Goal: Task Accomplishment & Management: Manage account settings

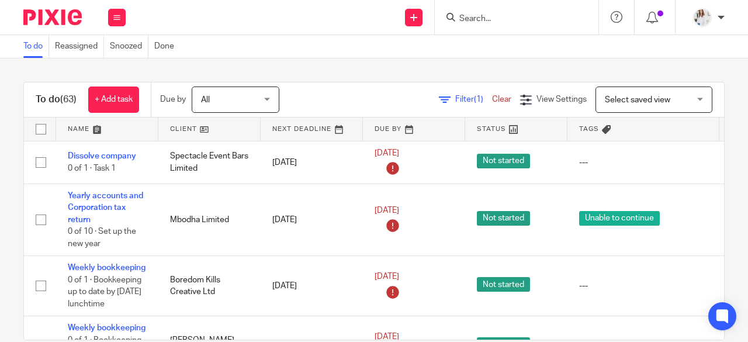
click at [477, 18] on input "Search" at bounding box center [510, 19] width 105 height 11
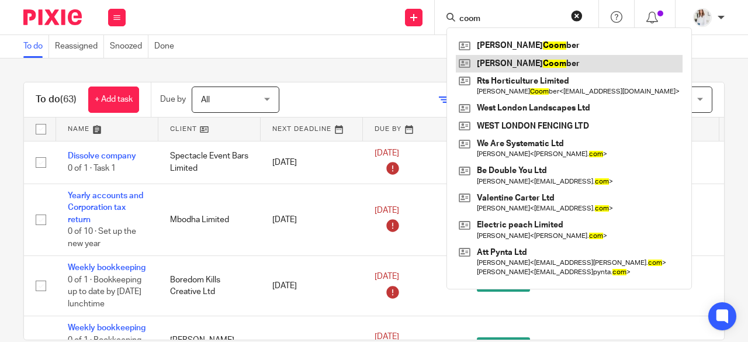
type input "coom"
click at [495, 64] on link at bounding box center [569, 64] width 227 height 18
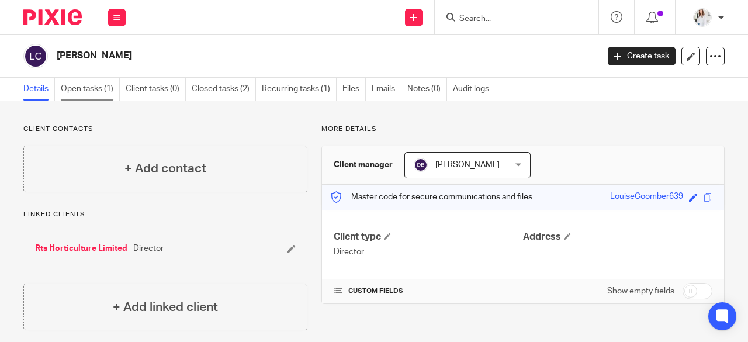
click at [92, 86] on link "Open tasks (1)" at bounding box center [90, 89] width 59 height 23
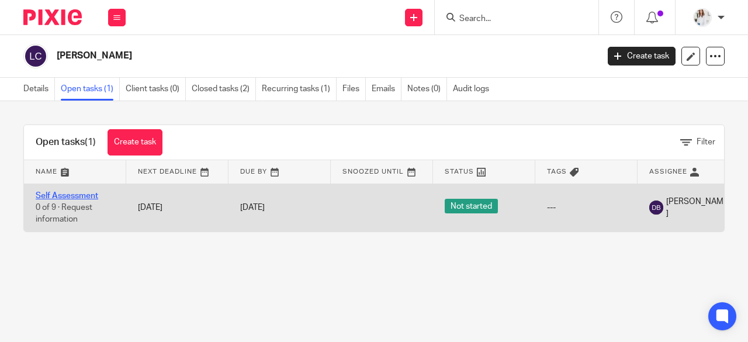
click at [82, 192] on link "Self Assessment" at bounding box center [67, 196] width 63 height 8
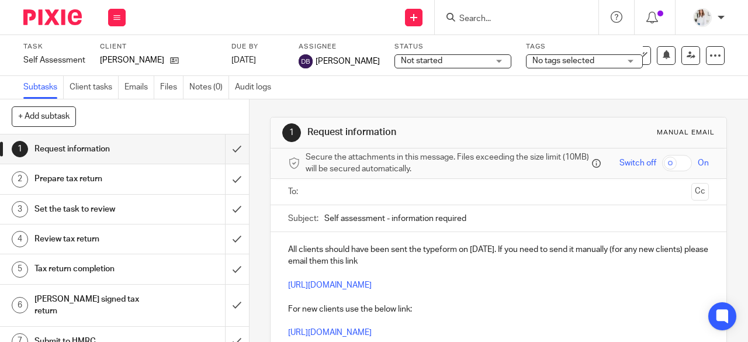
click at [476, 64] on span "Not started" at bounding box center [445, 61] width 88 height 12
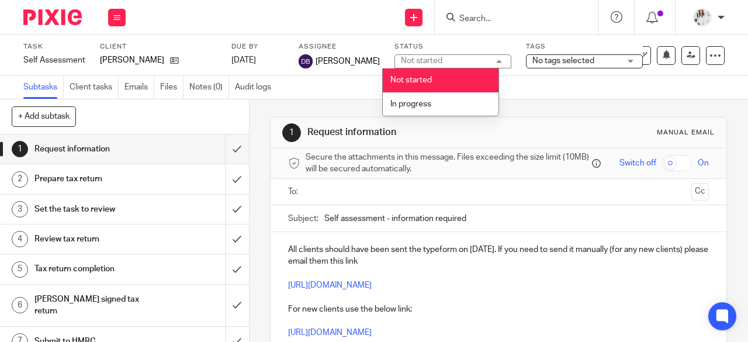
click at [476, 64] on div "Not started Not started" at bounding box center [452, 61] width 117 height 14
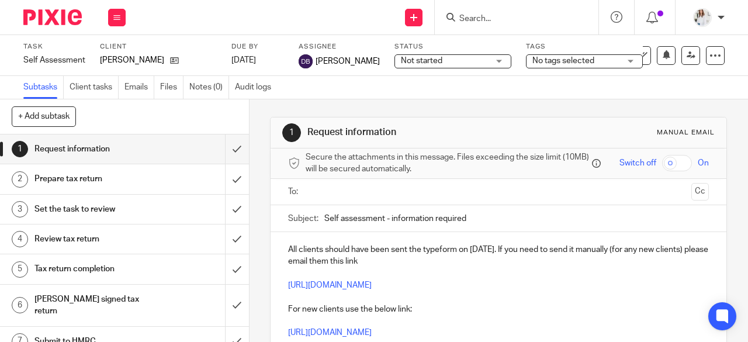
click at [579, 53] on div "Tags No tags selected Information requested Records received In progress Waitin…" at bounding box center [584, 55] width 117 height 26
click at [579, 60] on span "No tags selected" at bounding box center [563, 61] width 62 height 8
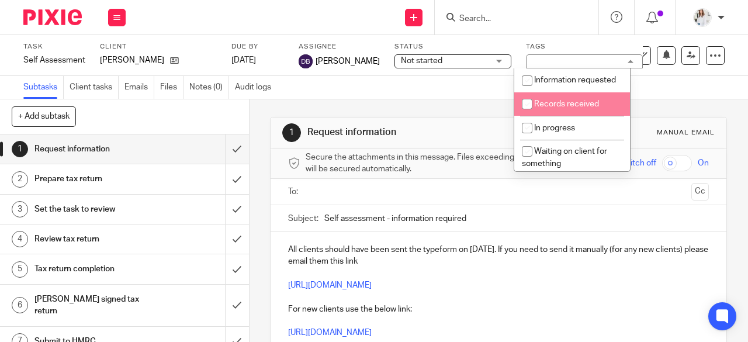
click at [598, 112] on li "Records received" at bounding box center [572, 104] width 116 height 24
checkbox input "true"
click at [677, 98] on div "Subtasks Client tasks Emails Files Notes (0) Audit logs" at bounding box center [374, 87] width 748 height 23
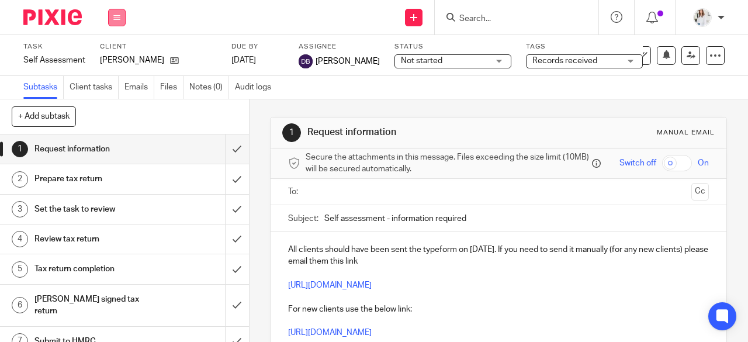
click at [114, 18] on icon at bounding box center [116, 17] width 7 height 7
click at [117, 51] on link "Work" at bounding box center [111, 54] width 20 height 8
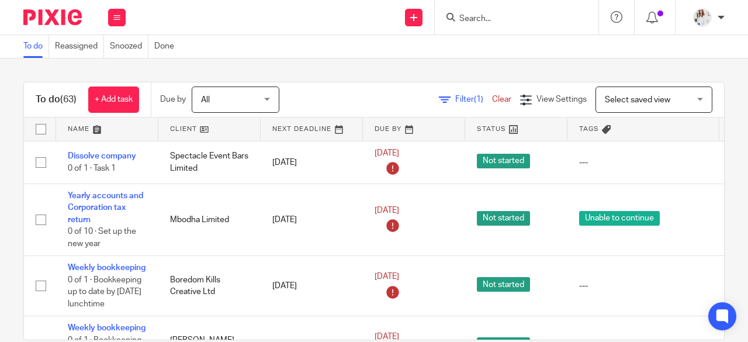
click at [526, 18] on input "Search" at bounding box center [510, 19] width 105 height 11
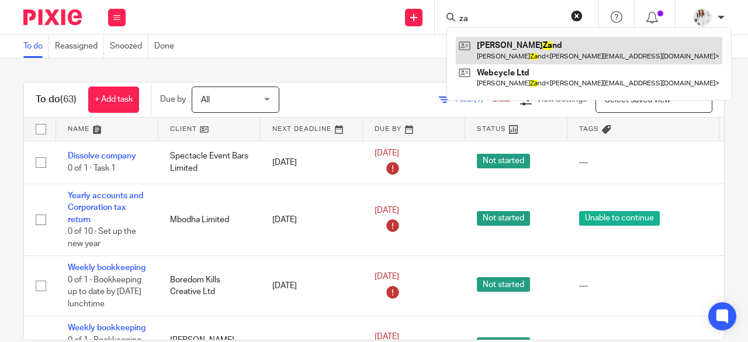
type input "za"
click at [521, 43] on link at bounding box center [589, 50] width 266 height 27
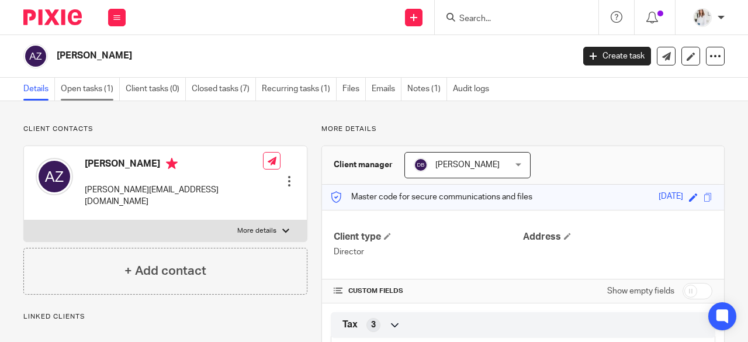
click at [103, 86] on link "Open tasks (1)" at bounding box center [90, 89] width 59 height 23
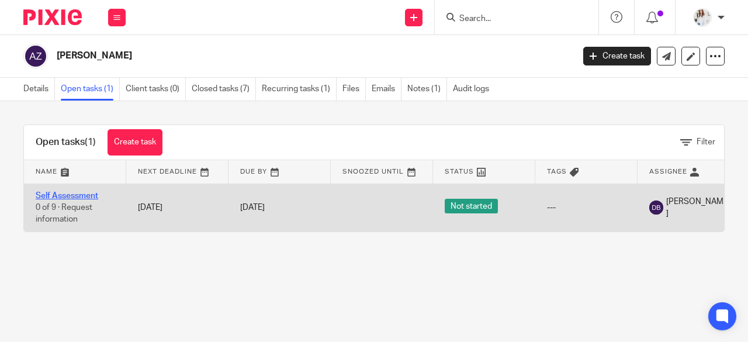
click at [86, 196] on link "Self Assessment" at bounding box center [67, 196] width 63 height 8
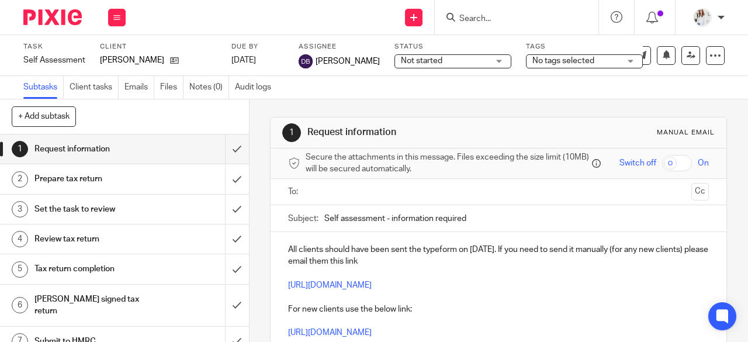
click at [567, 59] on span "No tags selected" at bounding box center [563, 61] width 62 height 8
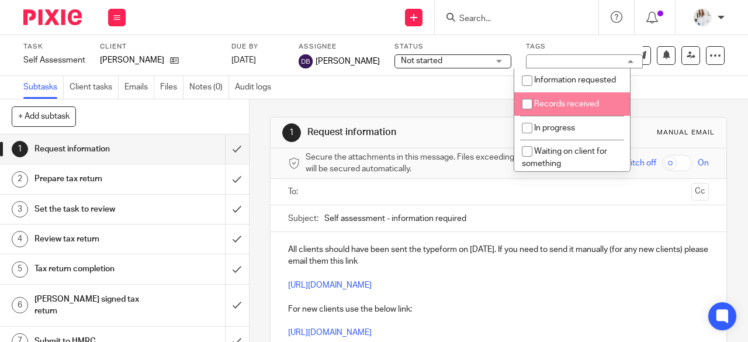
click at [570, 108] on span "Records received" at bounding box center [566, 104] width 65 height 8
checkbox input "true"
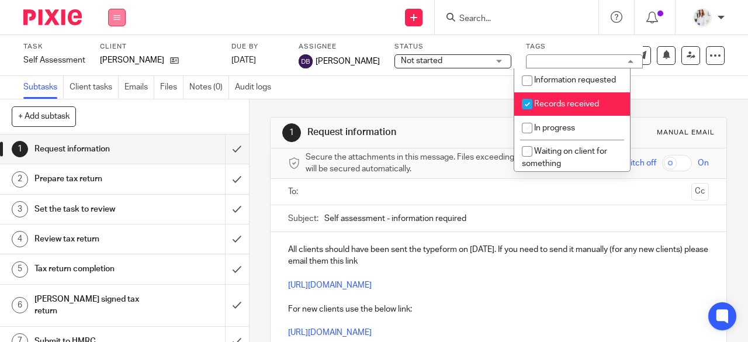
click at [114, 14] on icon at bounding box center [116, 17] width 7 height 7
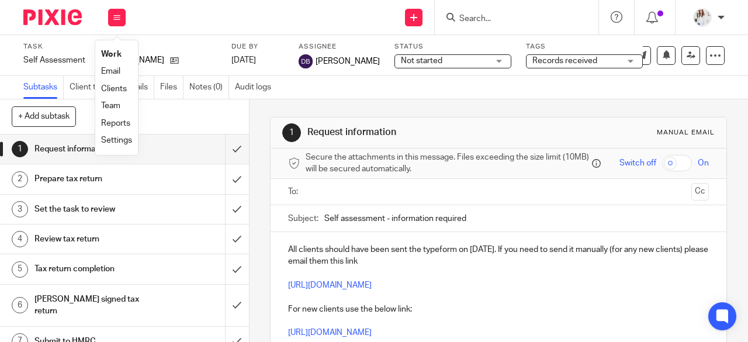
click at [114, 50] on li "Work" at bounding box center [116, 54] width 31 height 17
click at [487, 18] on input "Search" at bounding box center [510, 19] width 105 height 11
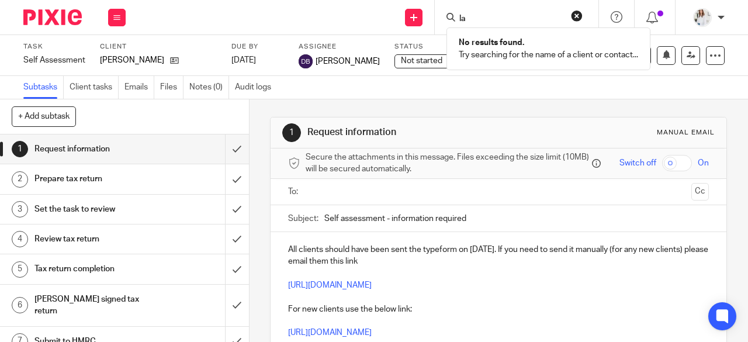
type input "l"
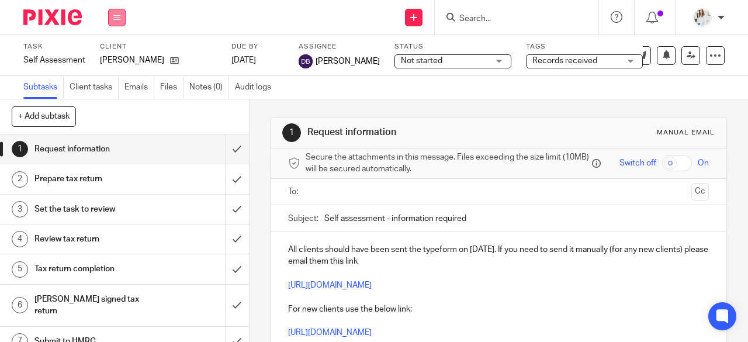
click at [113, 15] on icon at bounding box center [116, 17] width 7 height 7
click at [111, 56] on link "Work" at bounding box center [111, 54] width 20 height 8
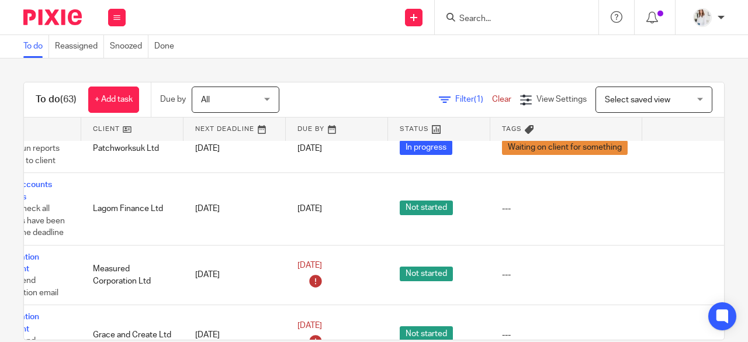
scroll to position [661, 82]
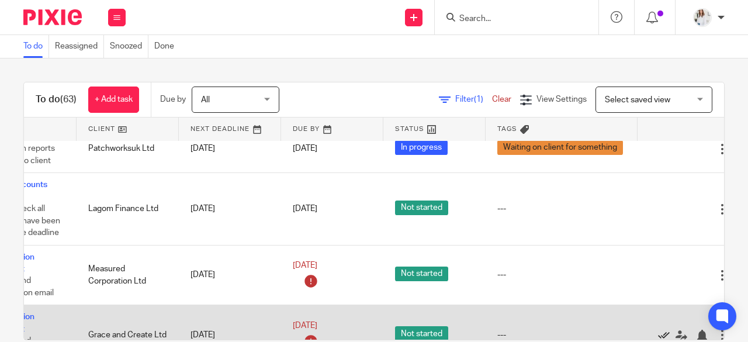
click at [661, 329] on icon at bounding box center [664, 335] width 12 height 12
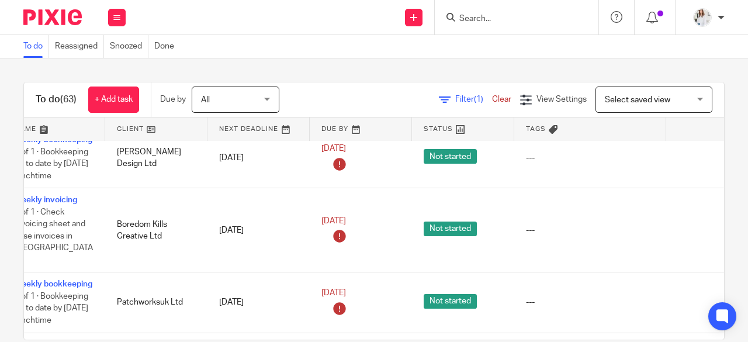
scroll to position [188, 124]
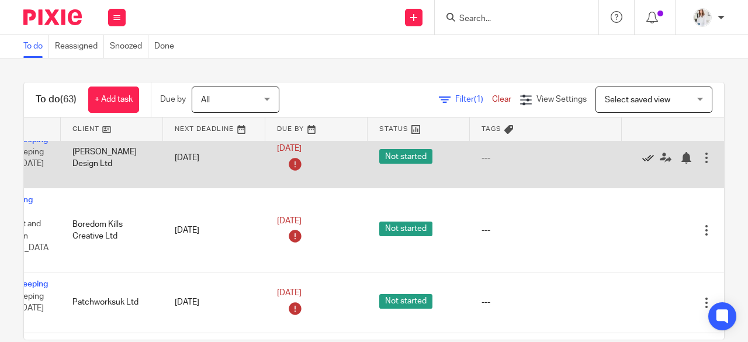
click at [642, 157] on icon at bounding box center [648, 158] width 12 height 12
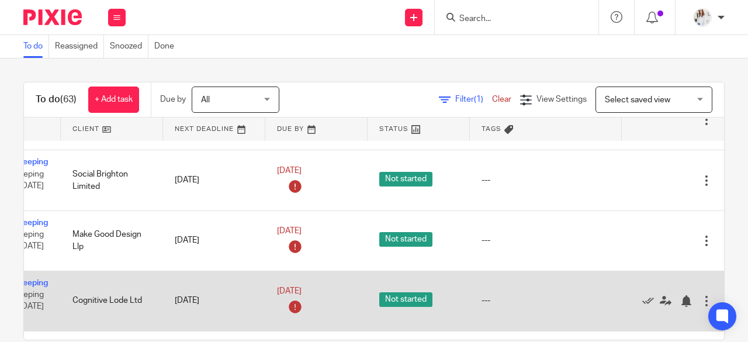
scroll to position [310, 112]
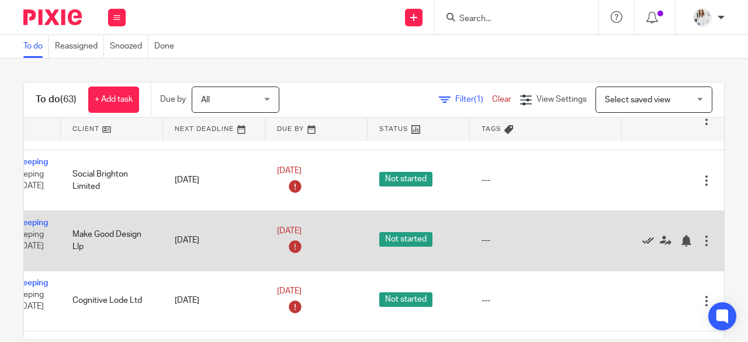
click at [642, 235] on icon at bounding box center [648, 241] width 12 height 12
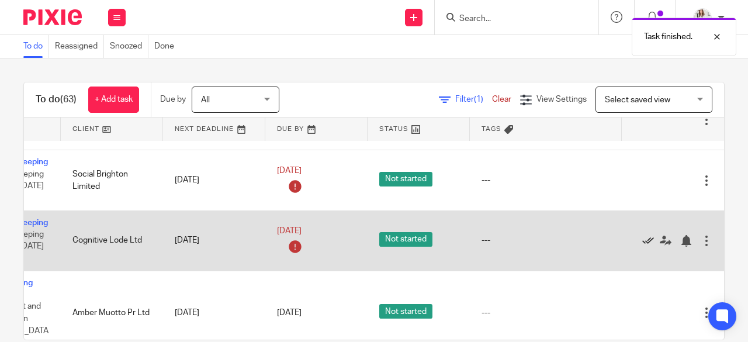
click at [642, 235] on icon at bounding box center [648, 241] width 12 height 12
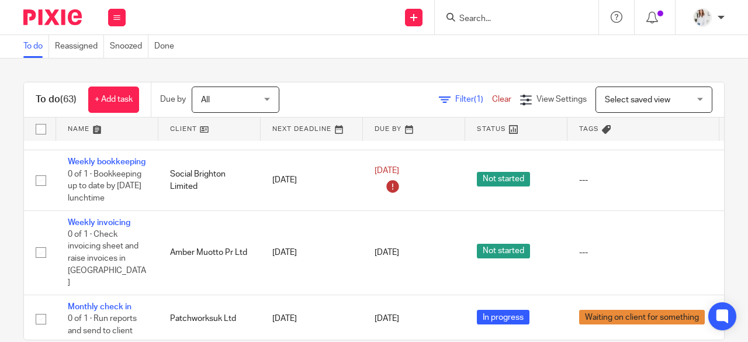
scroll to position [310, 124]
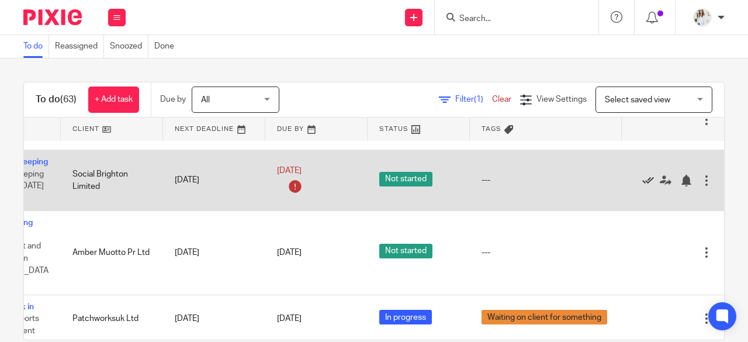
click at [642, 175] on icon at bounding box center [648, 181] width 12 height 12
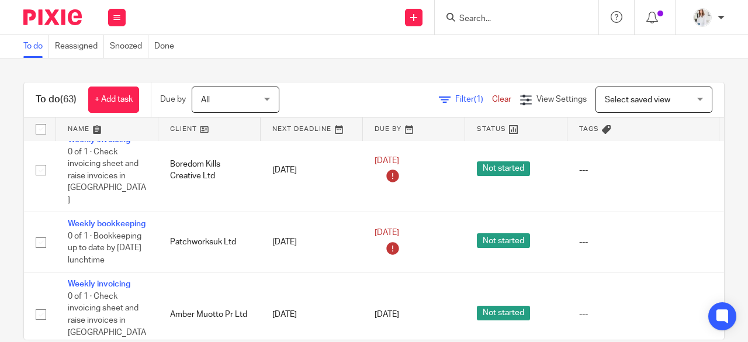
scroll to position [188, 124]
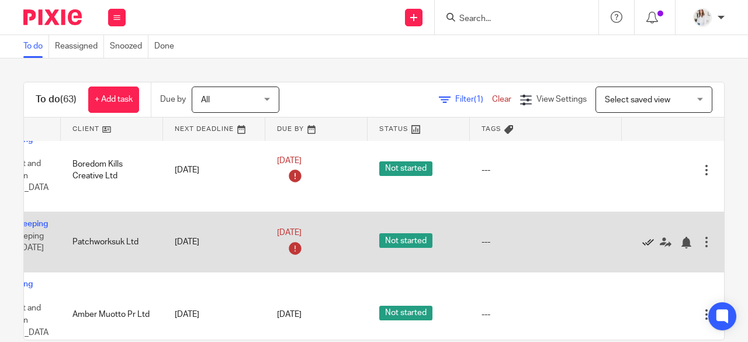
click at [642, 237] on icon at bounding box center [648, 243] width 12 height 12
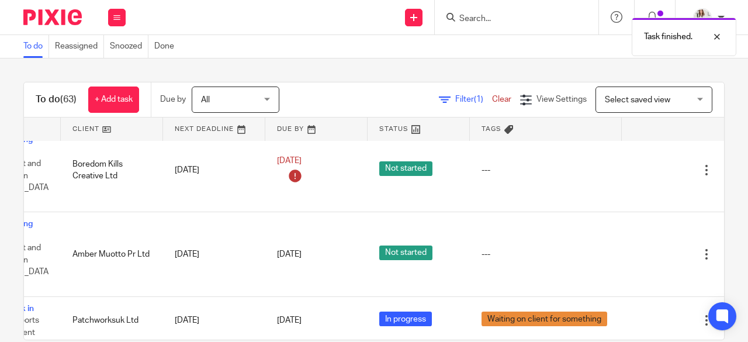
scroll to position [188, 0]
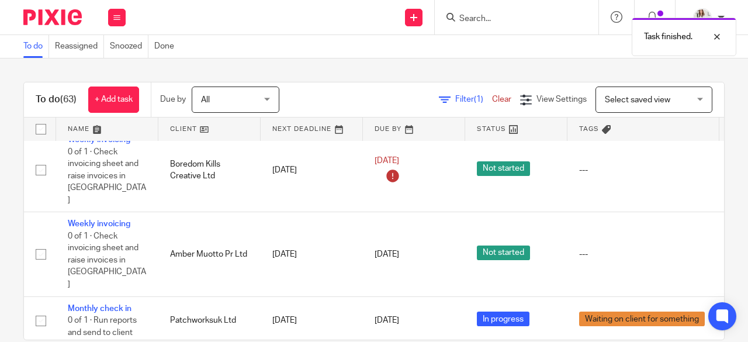
click at [106, 16] on div "Work Email Clients Team Reports Settings" at bounding box center [116, 17] width 41 height 34
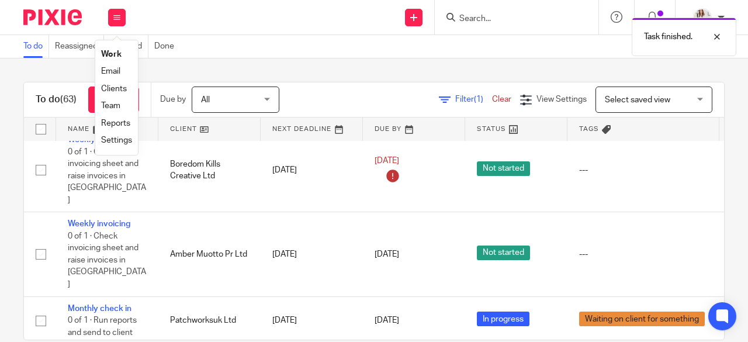
click at [106, 88] on link "Clients" at bounding box center [114, 89] width 26 height 8
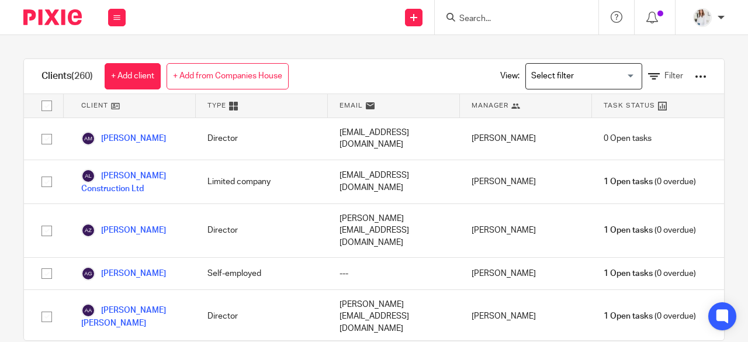
click at [695, 79] on div at bounding box center [701, 77] width 12 height 12
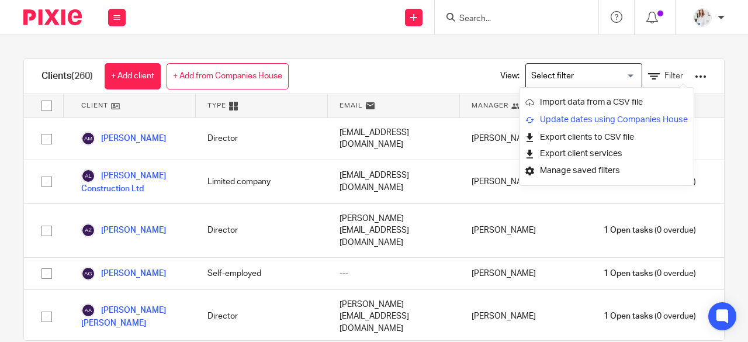
click at [601, 123] on link "Update dates using Companies House" at bounding box center [606, 120] width 162 height 18
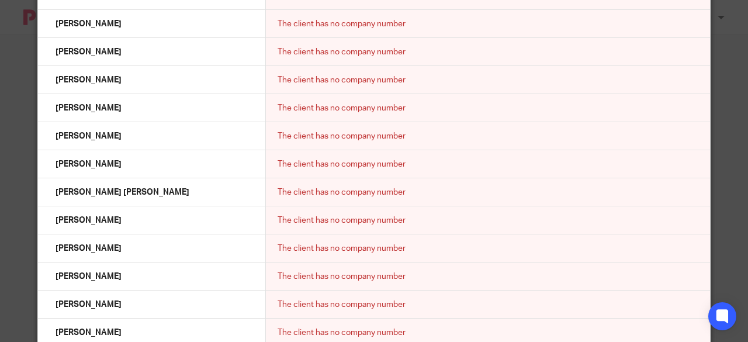
scroll to position [4205, 0]
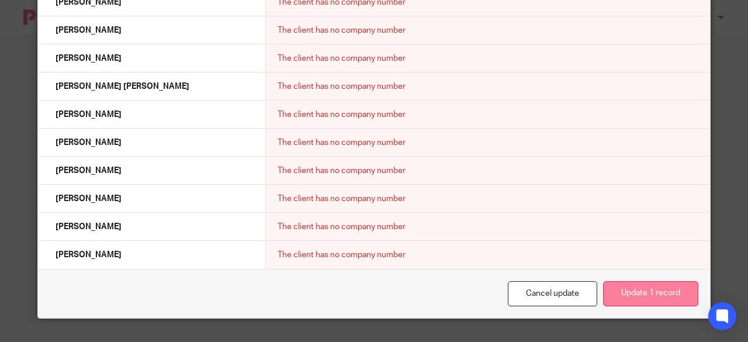
click at [667, 293] on button "Update 1 record" at bounding box center [650, 293] width 95 height 25
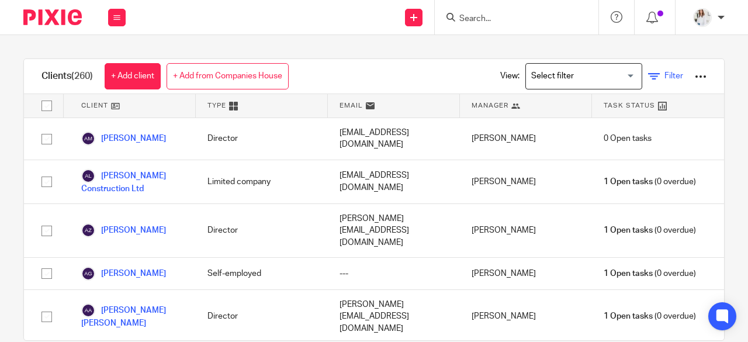
click at [648, 71] on link "Filter" at bounding box center [665, 76] width 35 height 12
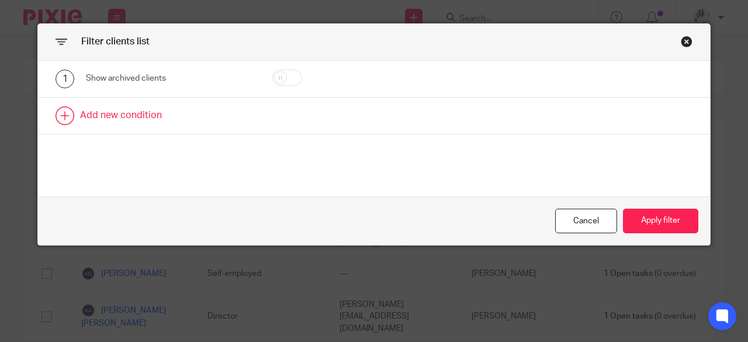
click at [161, 120] on link at bounding box center [374, 116] width 672 height 36
click at [130, 129] on div "Field" at bounding box center [160, 119] width 130 height 25
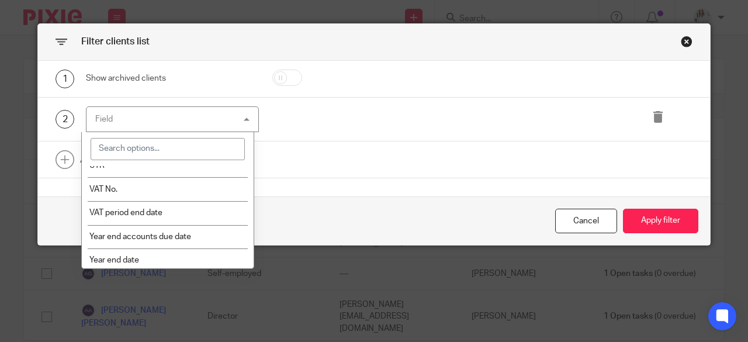
scroll to position [443, 0]
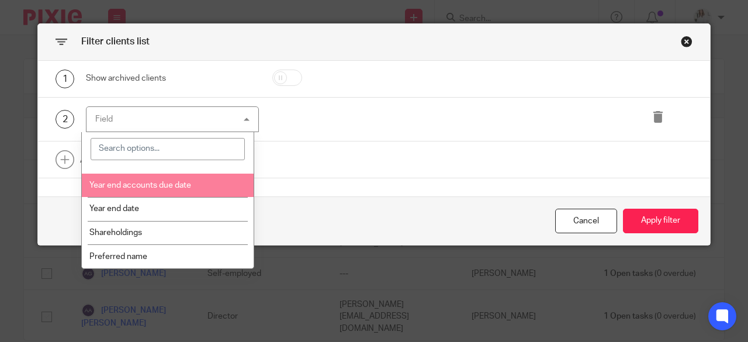
click at [199, 189] on li "Year end accounts due date" at bounding box center [168, 185] width 172 height 24
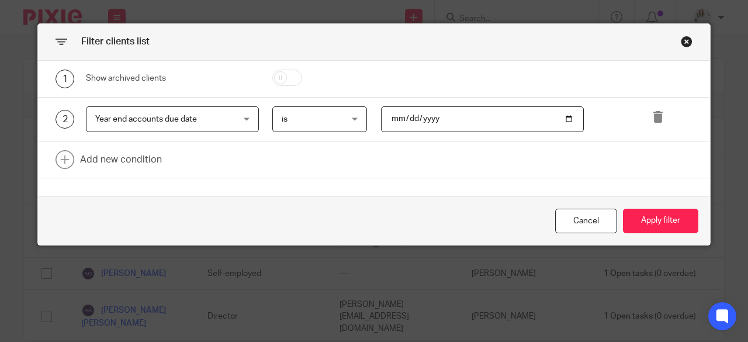
click at [308, 117] on span "is" at bounding box center [316, 119] width 68 height 25
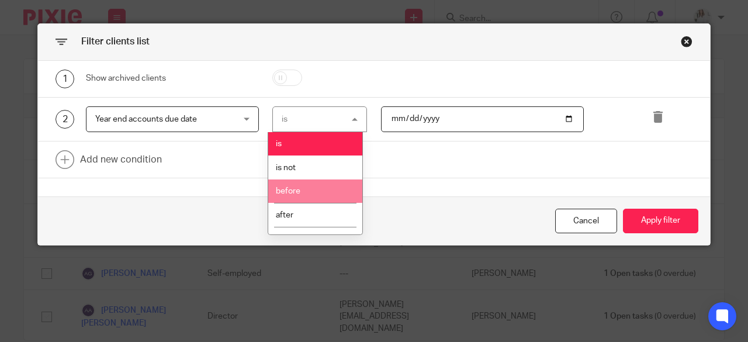
click at [311, 190] on li "before" at bounding box center [314, 191] width 93 height 24
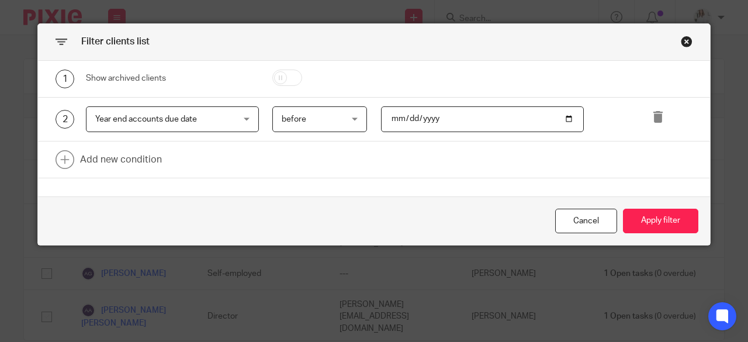
click at [562, 120] on input "date" at bounding box center [482, 119] width 203 height 26
type input "2025-11-01"
click at [654, 221] on button "Apply filter" at bounding box center [660, 221] width 75 height 25
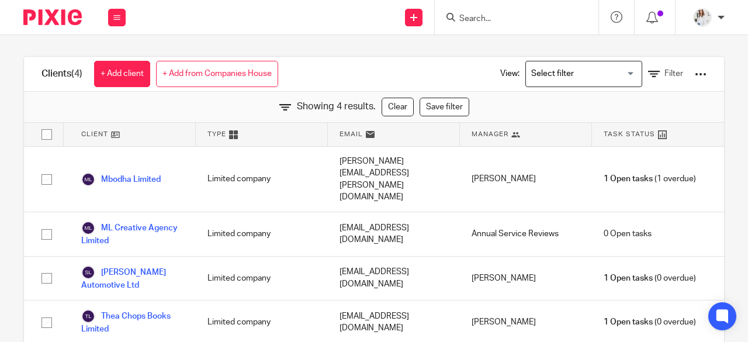
scroll to position [0, 0]
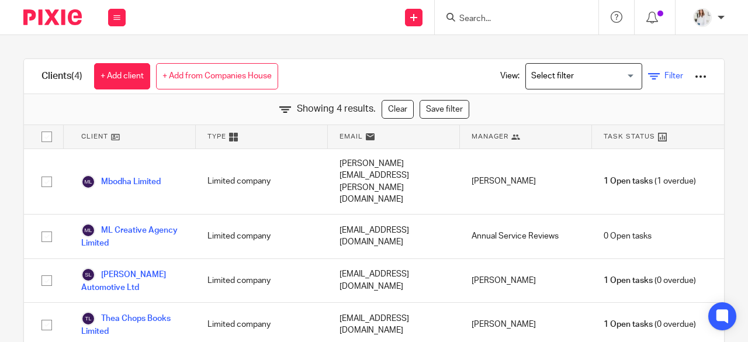
click at [648, 75] on link "Filter" at bounding box center [665, 76] width 35 height 12
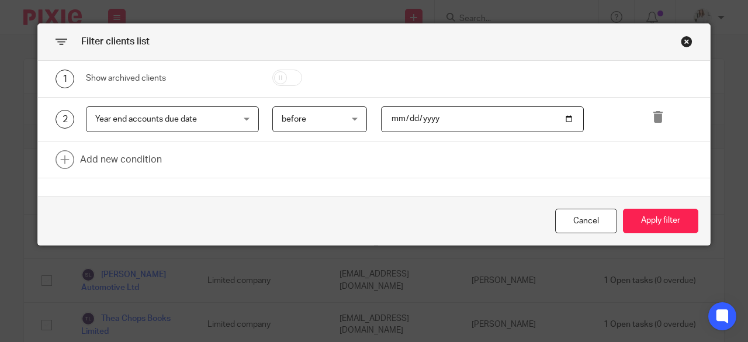
click at [568, 123] on input "2025-11-01" at bounding box center [482, 119] width 203 height 26
type input "2025-12-01"
click at [657, 224] on button "Apply filter" at bounding box center [660, 221] width 75 height 25
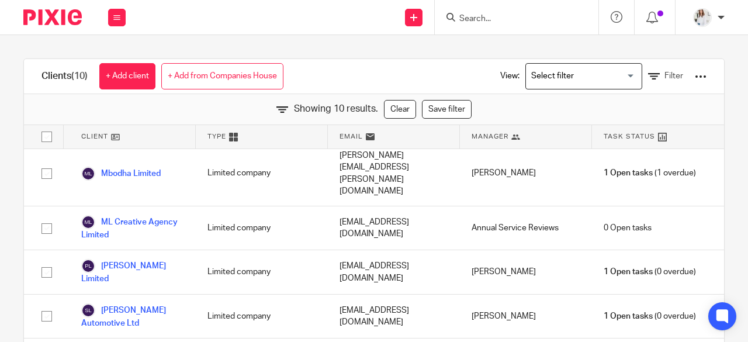
scroll to position [187, 0]
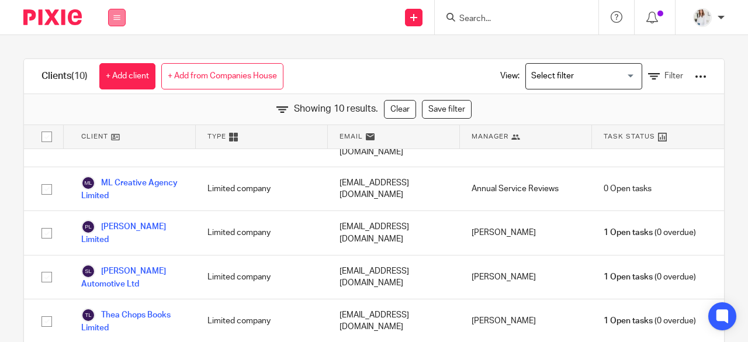
click at [119, 15] on icon at bounding box center [116, 17] width 7 height 7
click at [112, 46] on ul "Work Email Clients Team Reports Settings" at bounding box center [116, 97] width 43 height 114
click at [111, 50] on li "Work" at bounding box center [116, 54] width 31 height 17
click at [111, 55] on link "Work" at bounding box center [110, 54] width 19 height 8
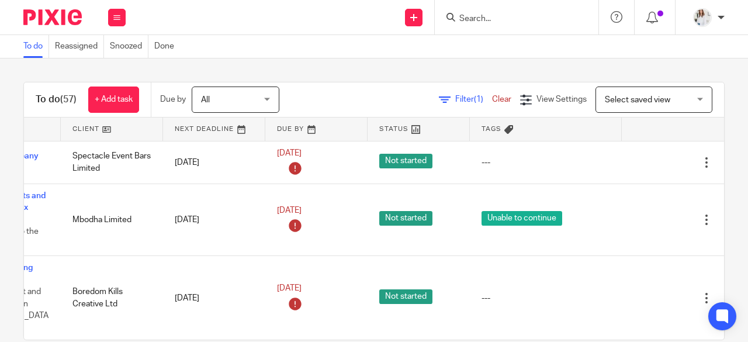
scroll to position [0, 124]
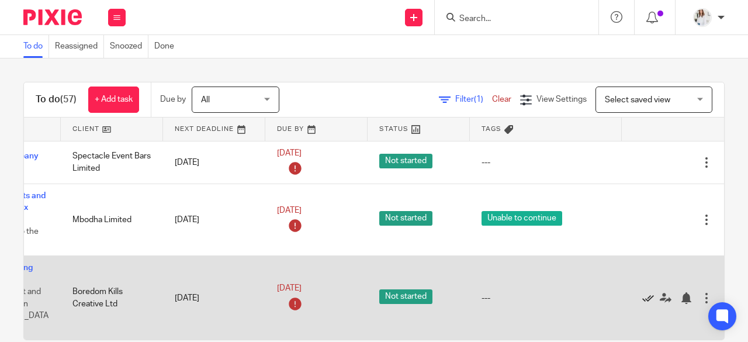
click at [642, 292] on icon at bounding box center [648, 298] width 12 height 12
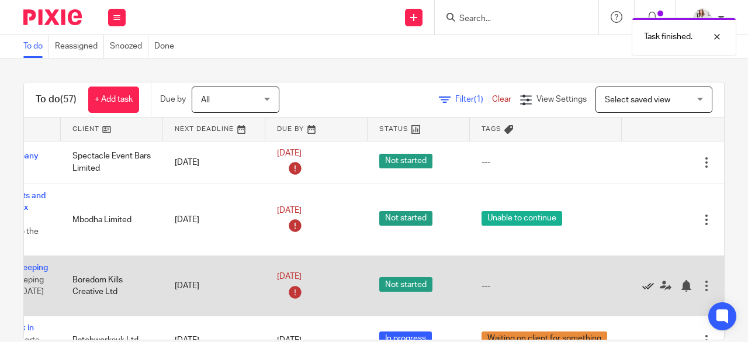
click at [642, 283] on icon at bounding box center [648, 286] width 12 height 12
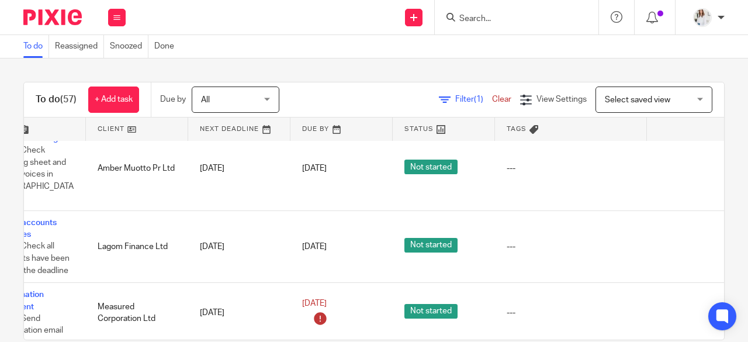
scroll to position [178, 81]
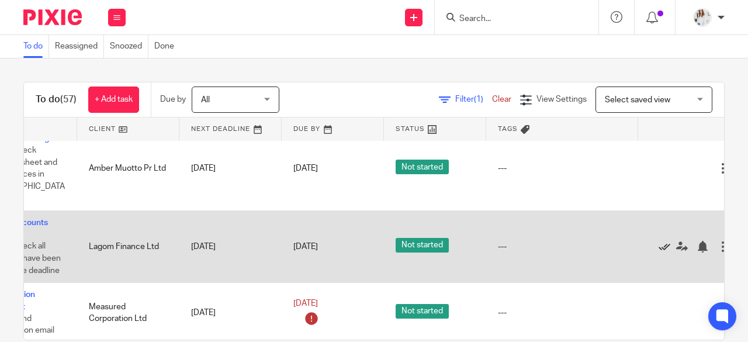
click at [661, 241] on icon at bounding box center [664, 247] width 12 height 12
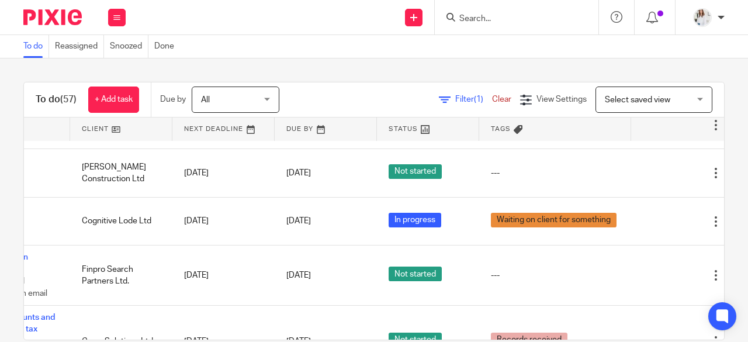
scroll to position [456, 124]
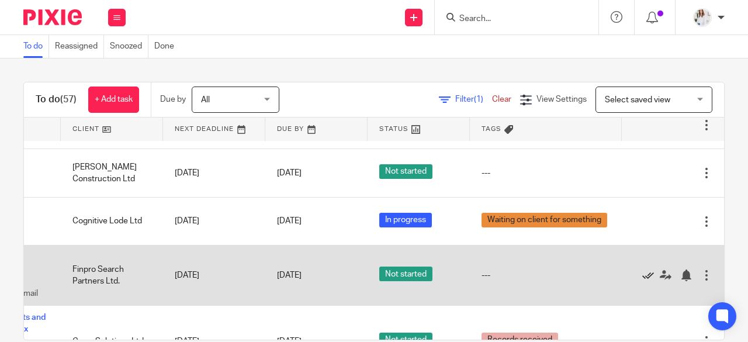
click at [642, 269] on icon at bounding box center [648, 275] width 12 height 12
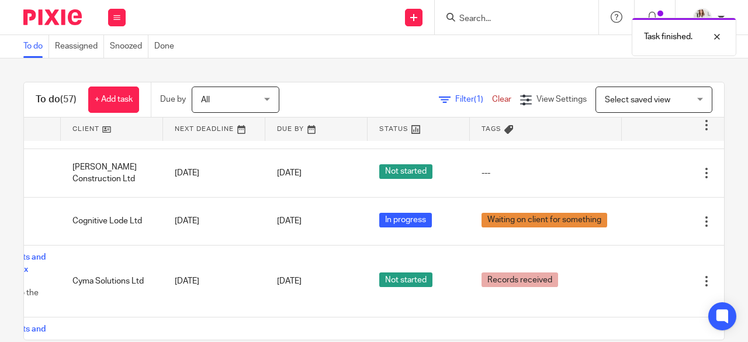
scroll to position [456, 0]
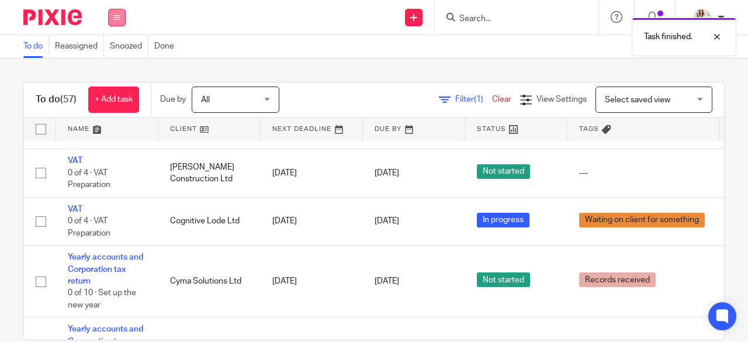
click at [122, 13] on button at bounding box center [117, 18] width 18 height 18
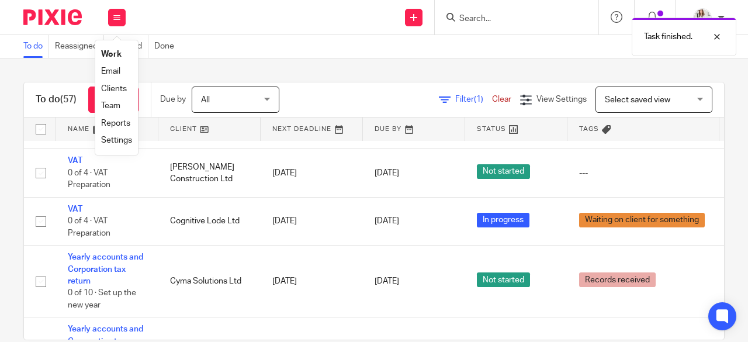
click at [115, 106] on link "Team" at bounding box center [110, 106] width 19 height 8
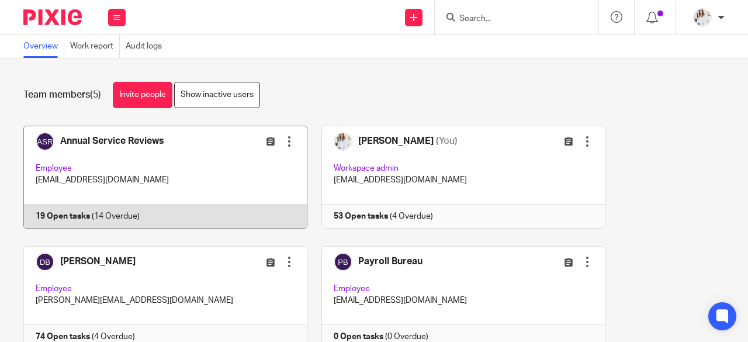
click at [206, 160] on link at bounding box center [159, 177] width 298 height 103
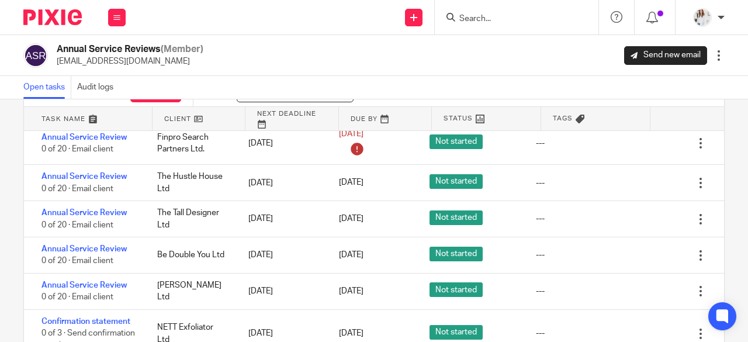
scroll to position [86, 0]
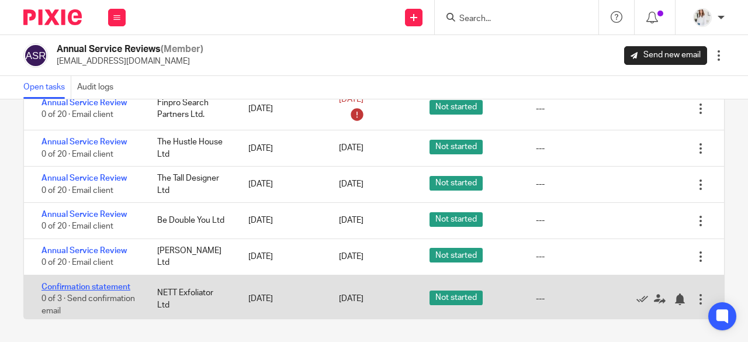
click at [92, 283] on link "Confirmation statement" at bounding box center [85, 287] width 89 height 8
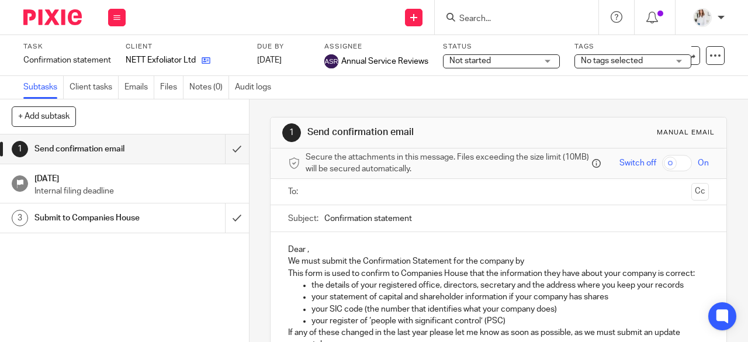
click at [203, 64] on icon at bounding box center [206, 60] width 9 height 9
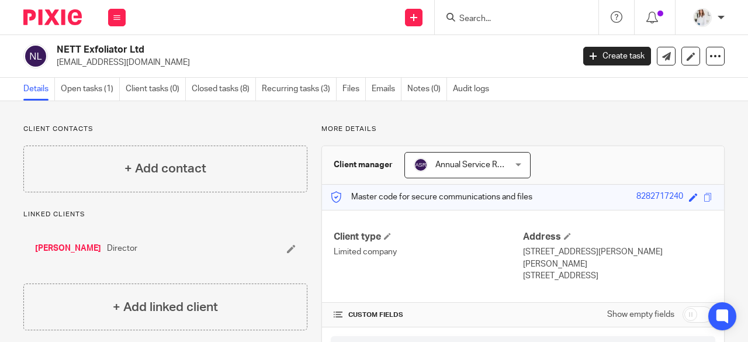
click at [481, 18] on input "Search" at bounding box center [510, 19] width 105 height 11
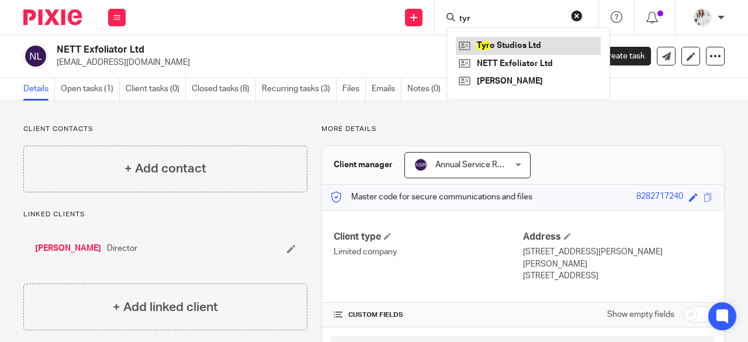
type input "tyr"
click at [505, 45] on link at bounding box center [528, 46] width 145 height 18
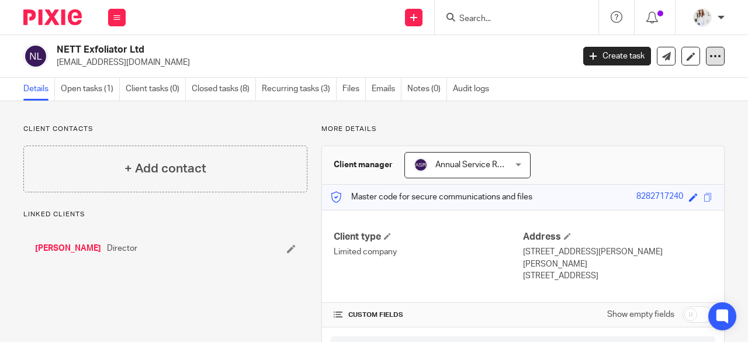
click at [712, 56] on div at bounding box center [715, 56] width 19 height 19
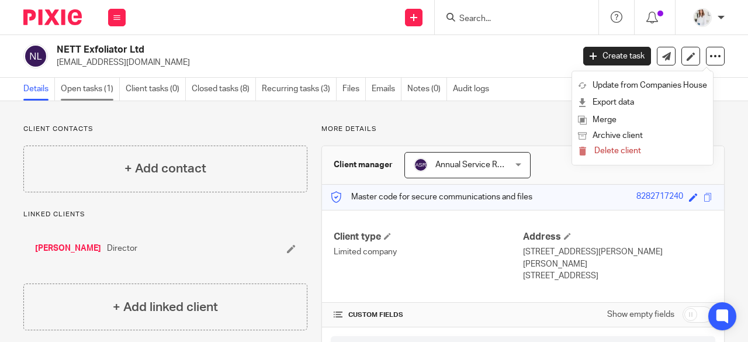
click at [90, 91] on link "Open tasks (1)" at bounding box center [90, 89] width 59 height 23
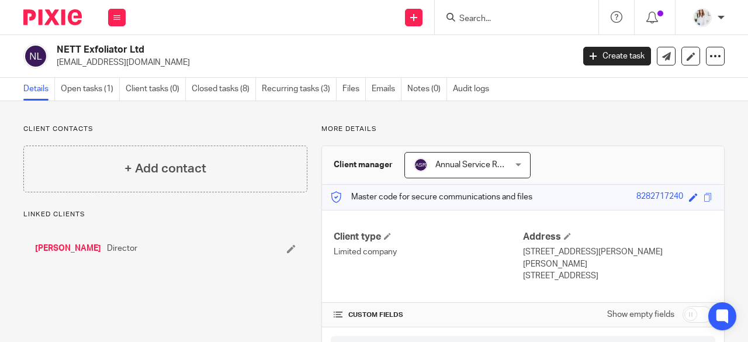
click at [451, 166] on span "Annual Service Reviews" at bounding box center [478, 165] width 87 height 8
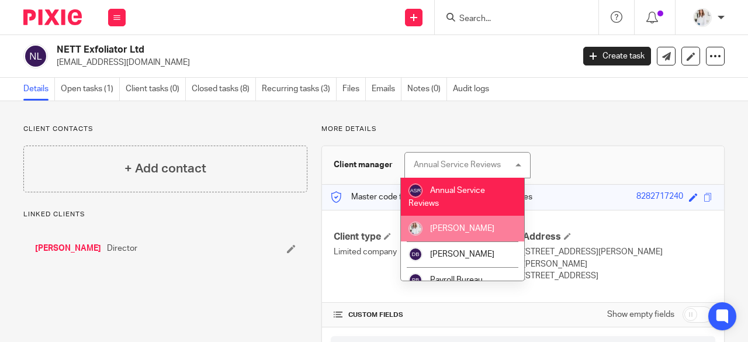
click at [452, 228] on span "[PERSON_NAME]" at bounding box center [462, 228] width 64 height 8
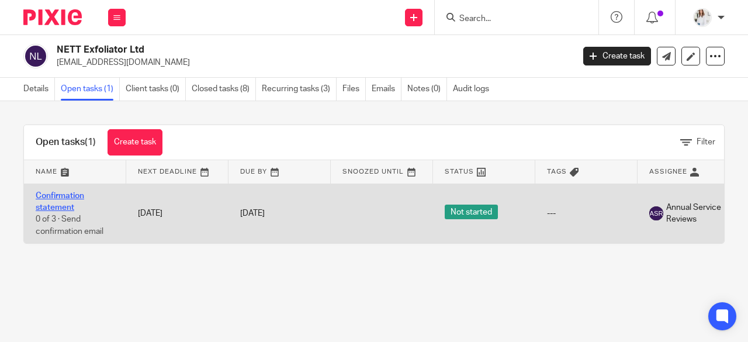
click at [58, 204] on link "Confirmation statement" at bounding box center [60, 202] width 48 height 20
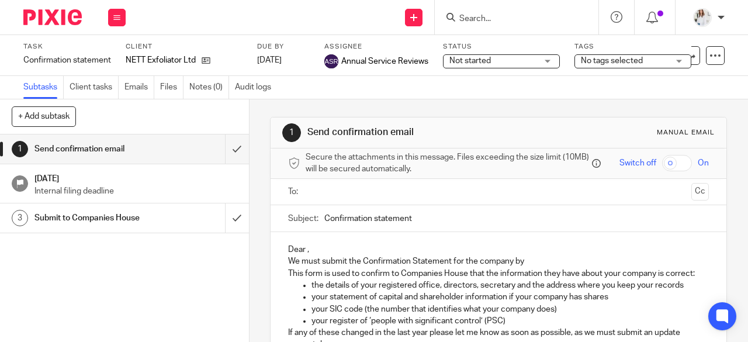
click at [709, 54] on icon at bounding box center [715, 56] width 12 height 12
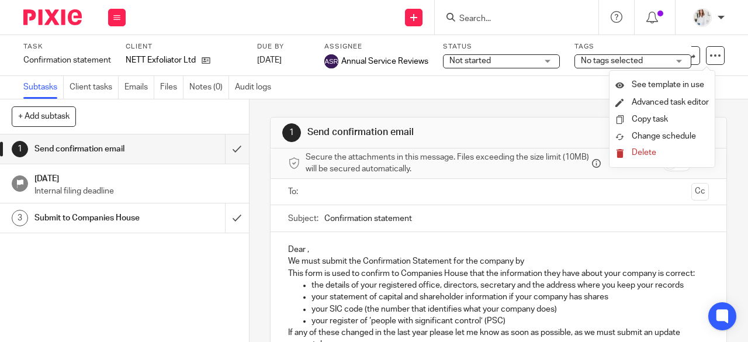
click at [530, 89] on div "Subtasks Client tasks Emails Files Notes (0) Audit logs" at bounding box center [374, 87] width 748 height 23
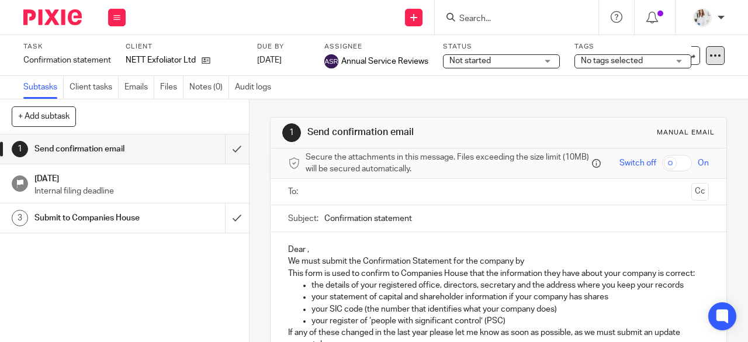
click at [709, 53] on icon at bounding box center [715, 56] width 12 height 12
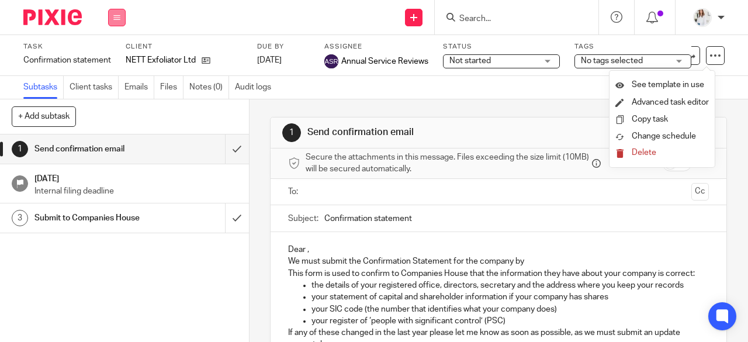
click at [114, 11] on button at bounding box center [117, 18] width 18 height 18
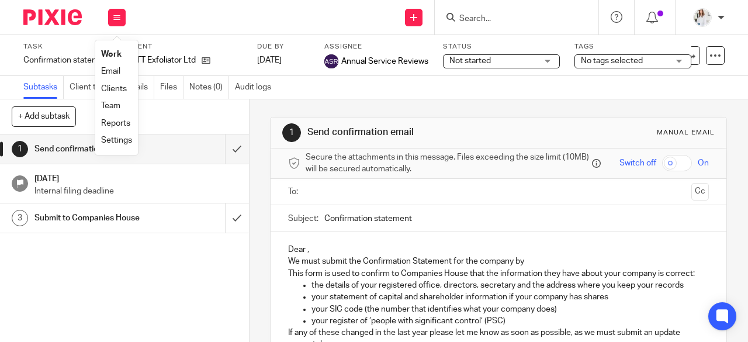
click at [171, 247] on div "1 Send confirmation email 17 Oct 2025 Internal filing deadline 3 Submit to Comp…" at bounding box center [124, 237] width 249 height 207
click at [710, 58] on icon at bounding box center [715, 56] width 12 height 12
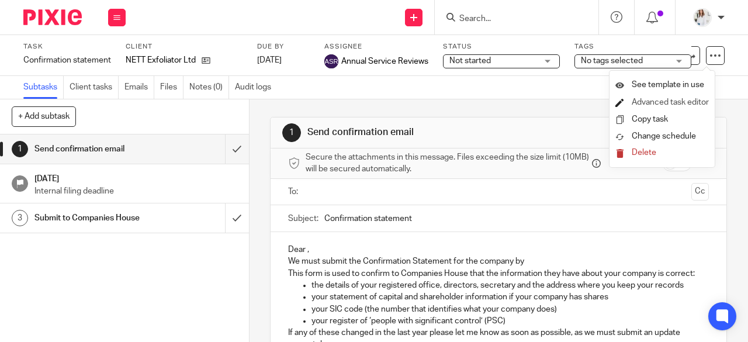
click at [650, 106] on link "Advanced task editor" at bounding box center [669, 102] width 77 height 8
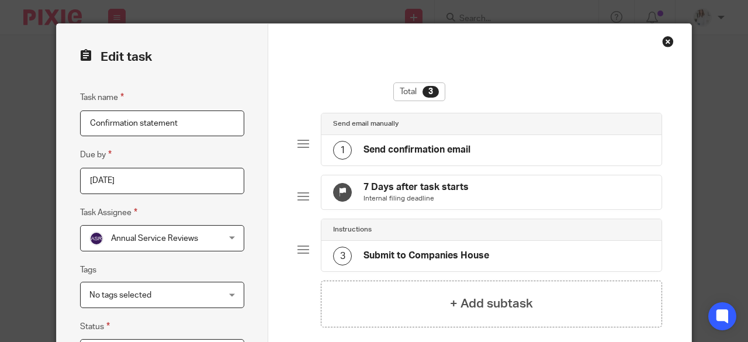
click at [186, 240] on span "Annual Service Reviews" at bounding box center [154, 238] width 87 height 8
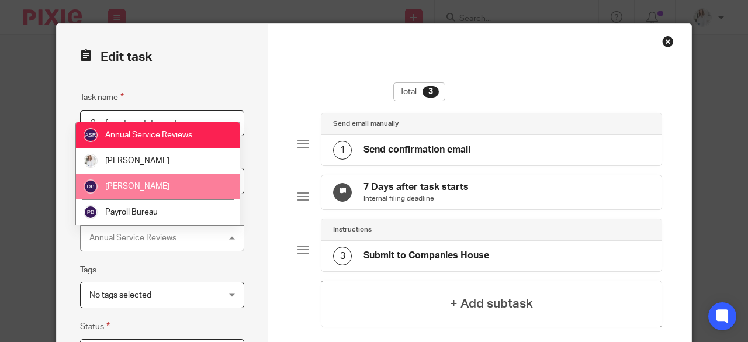
click at [196, 189] on li "[PERSON_NAME]" at bounding box center [158, 186] width 164 height 26
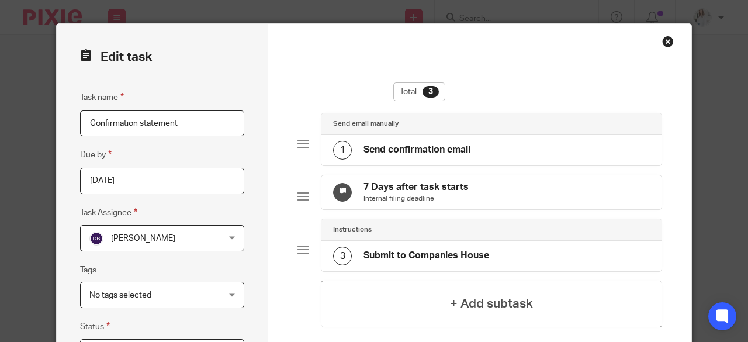
scroll to position [99, 0]
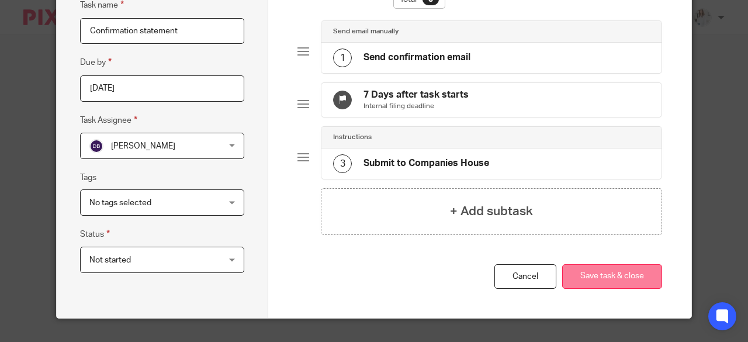
click at [617, 272] on button "Save task & close" at bounding box center [612, 276] width 100 height 25
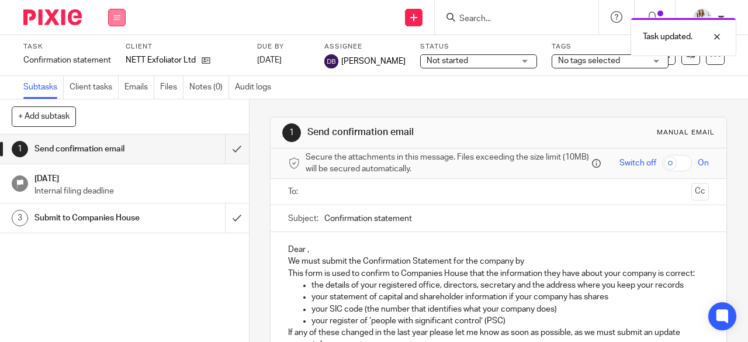
click at [117, 14] on icon at bounding box center [116, 17] width 7 height 7
click at [109, 103] on link "Team" at bounding box center [110, 106] width 19 height 8
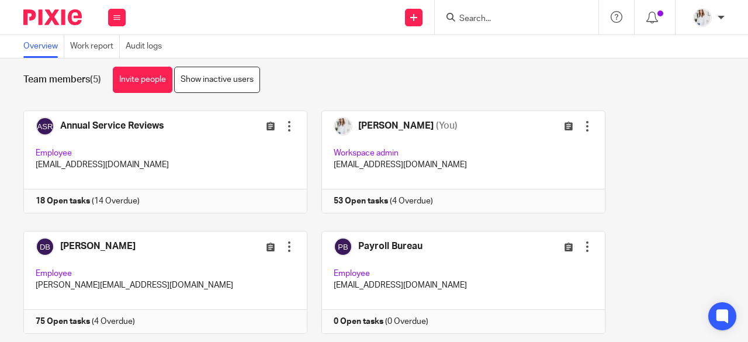
scroll to position [13, 0]
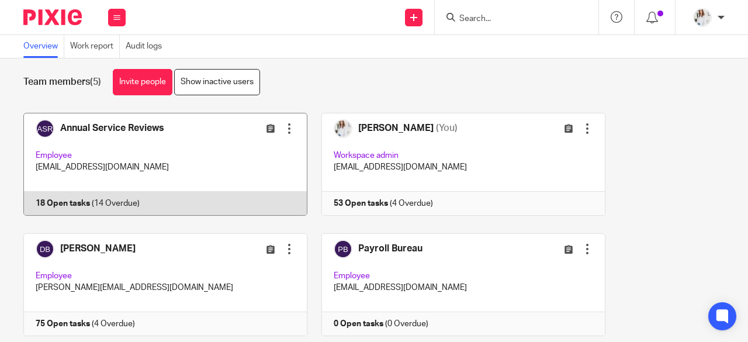
click at [185, 162] on link at bounding box center [159, 164] width 298 height 103
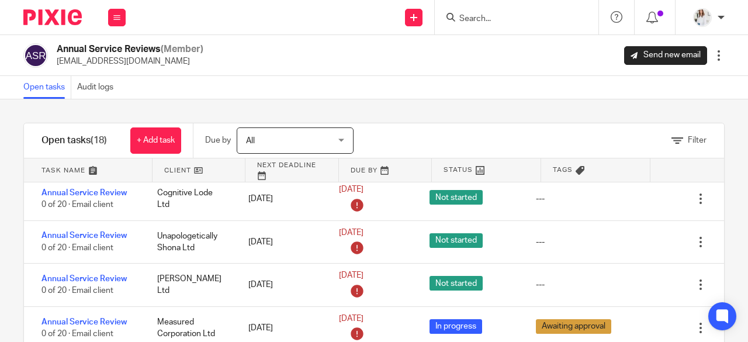
scroll to position [520, 0]
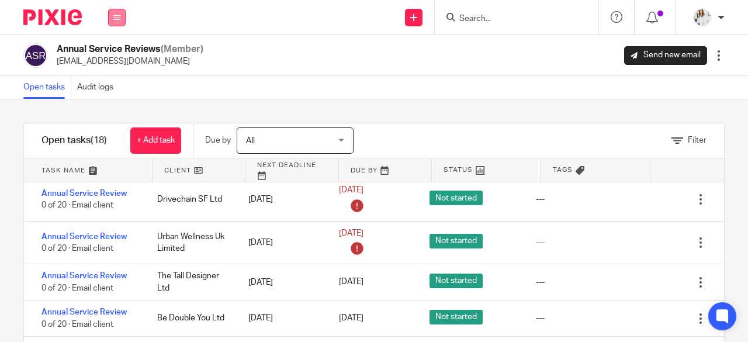
click at [120, 19] on button at bounding box center [117, 18] width 18 height 18
click at [112, 54] on link "Work" at bounding box center [110, 54] width 19 height 8
